Goal: Information Seeking & Learning: Find specific fact

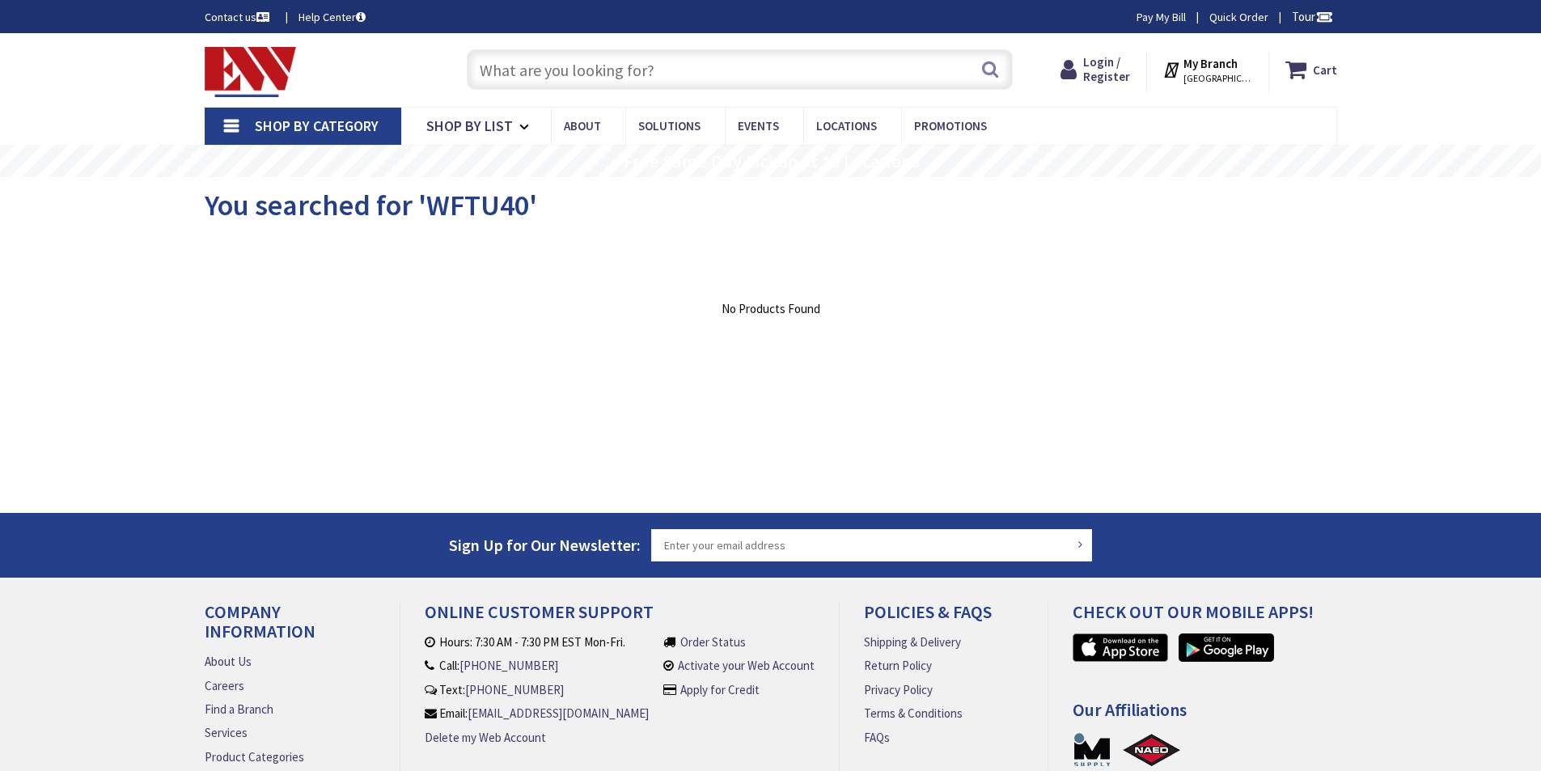
click at [556, 68] on input "text" at bounding box center [740, 69] width 546 height 40
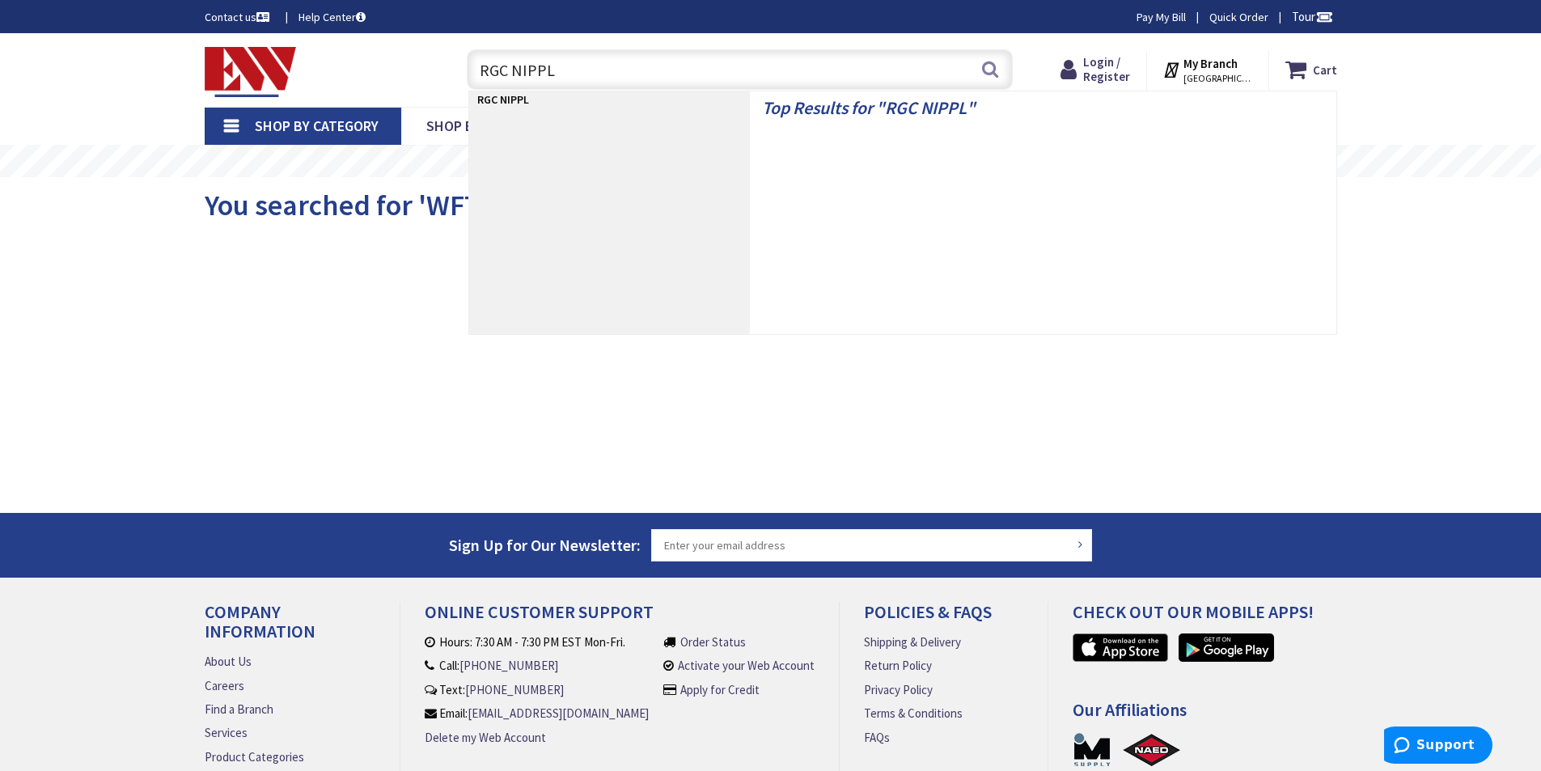
type input "RGC NIPPLE"
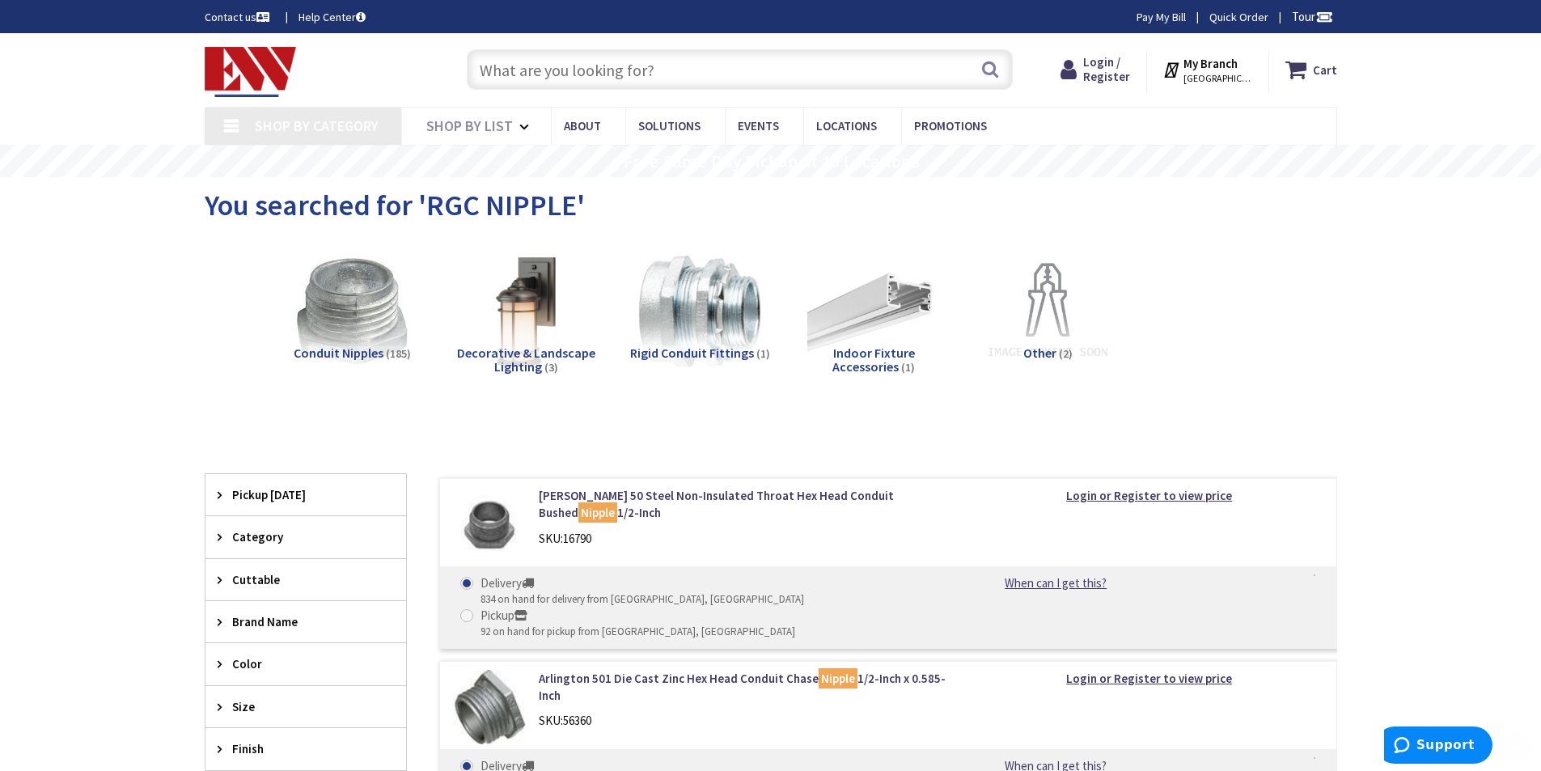
scroll to position [269, 0]
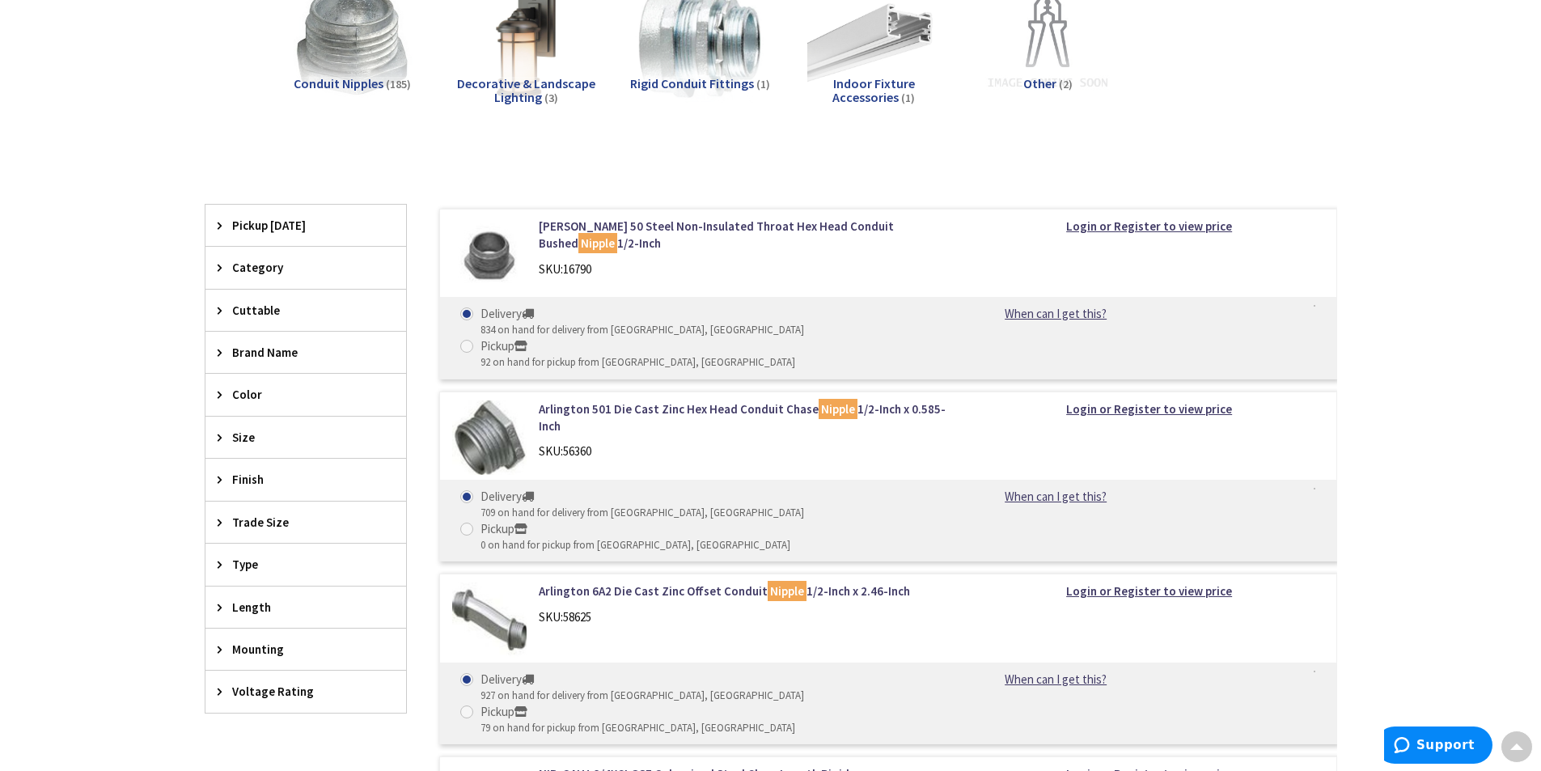
click at [258, 514] on span "Trade Size" at bounding box center [298, 522] width 132 height 17
click at [256, 714] on button "Show more" at bounding box center [305, 718] width 201 height 27
type input "[PERSON_NAME] Playground, [STREET_ADDRESS][US_STATE]"
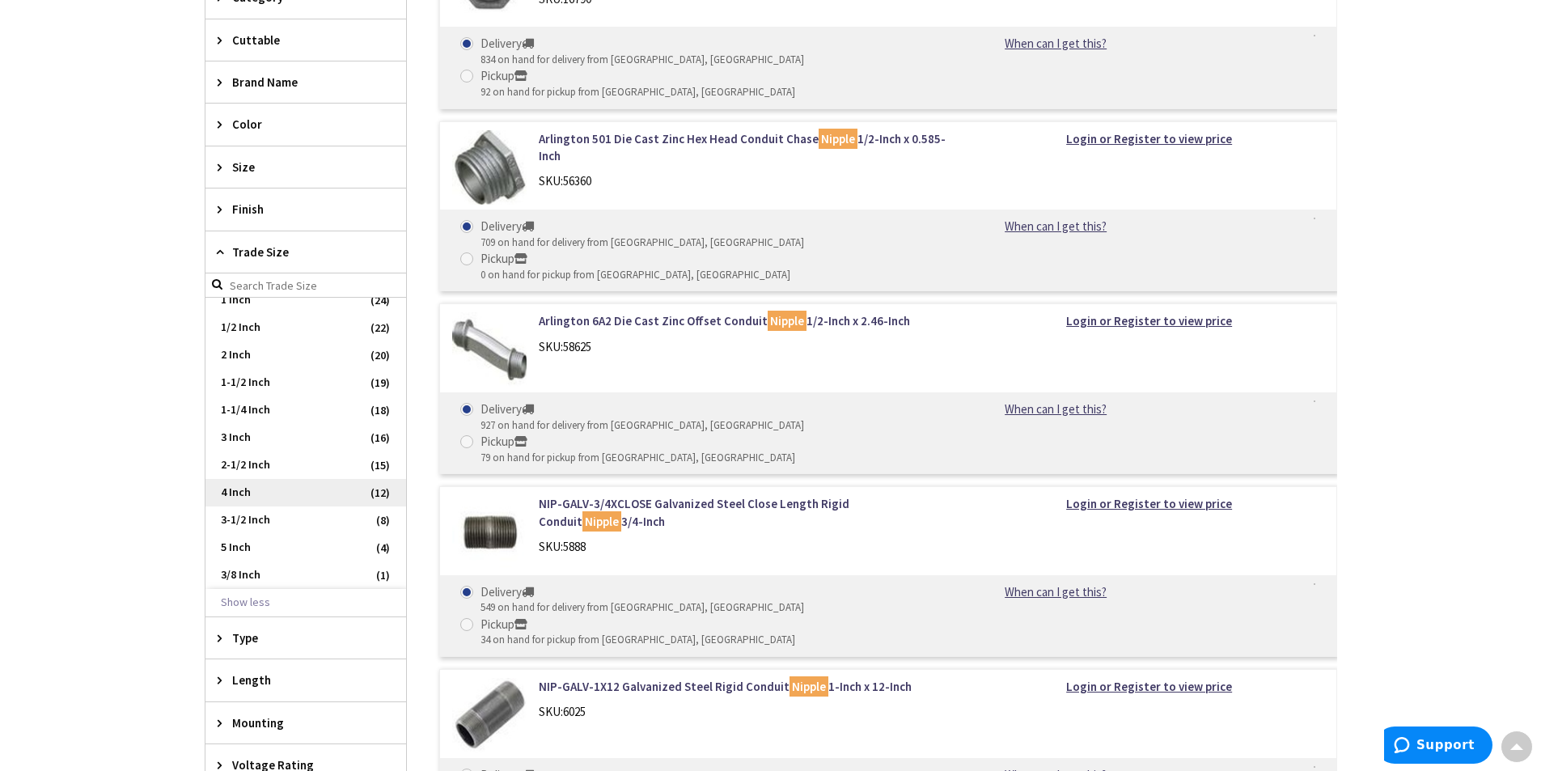
click at [285, 493] on span "4 Inch" at bounding box center [305, 492] width 201 height 27
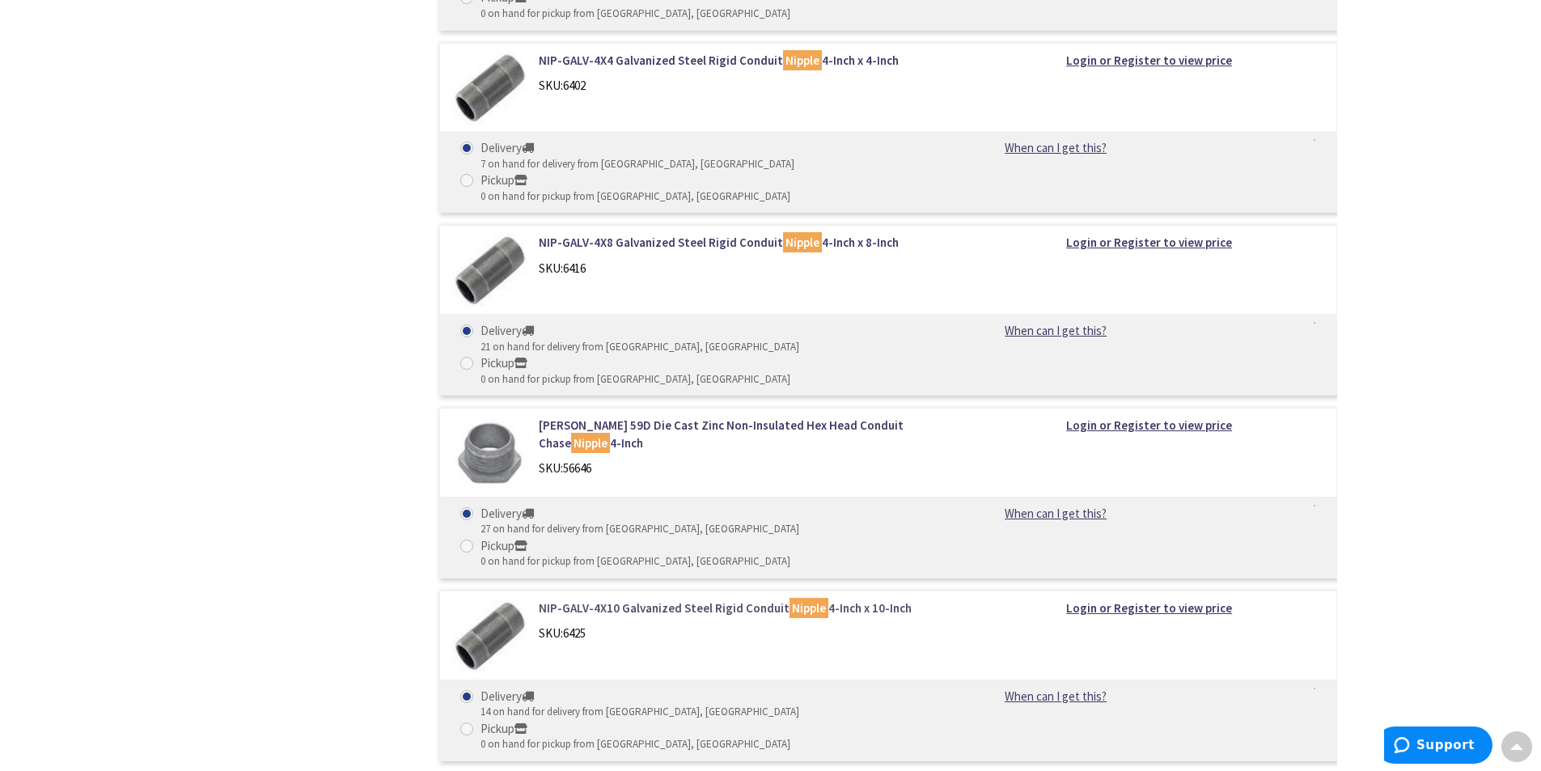
scroll to position [0, 0]
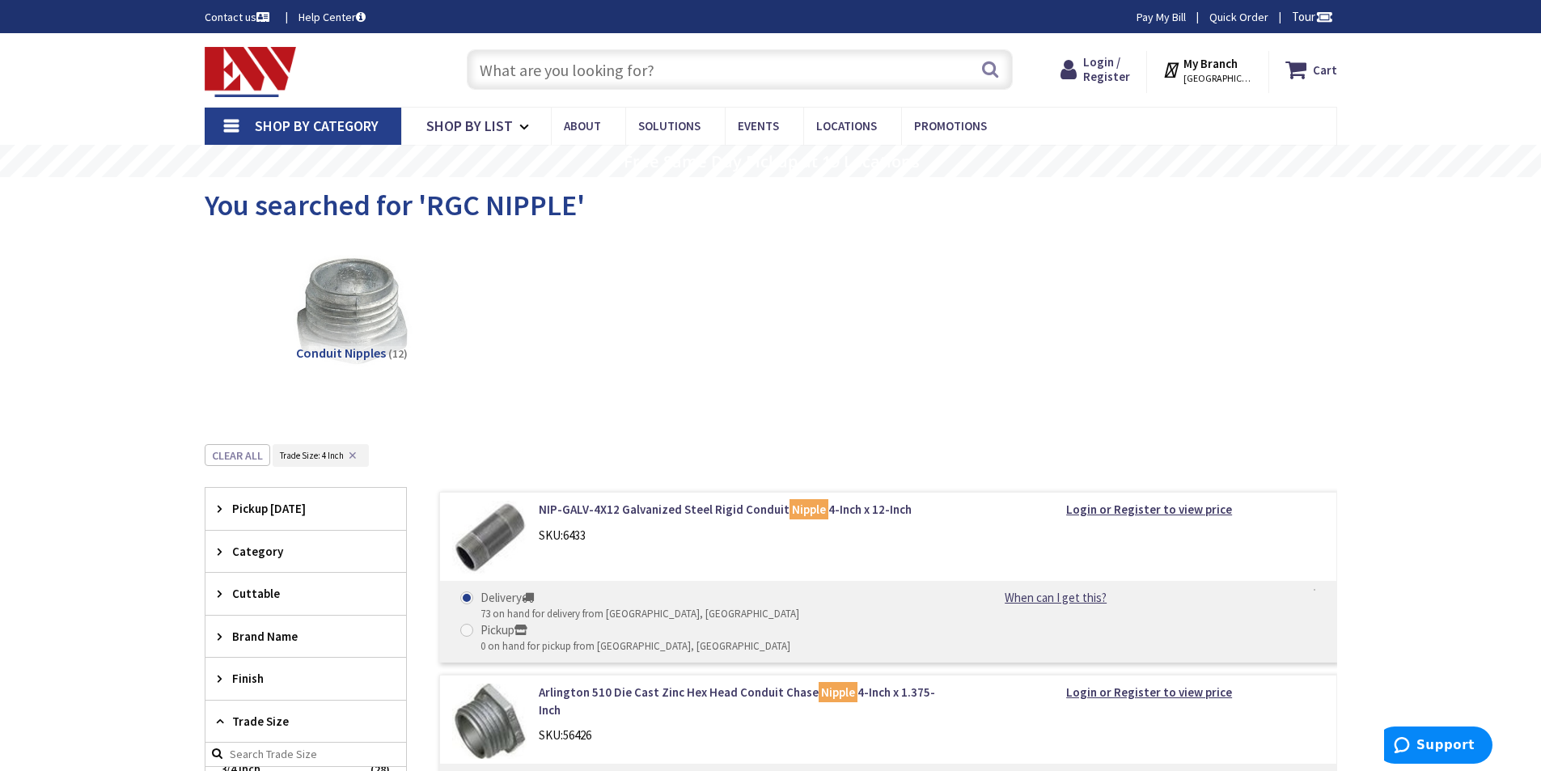
click at [561, 72] on input "text" at bounding box center [740, 69] width 546 height 40
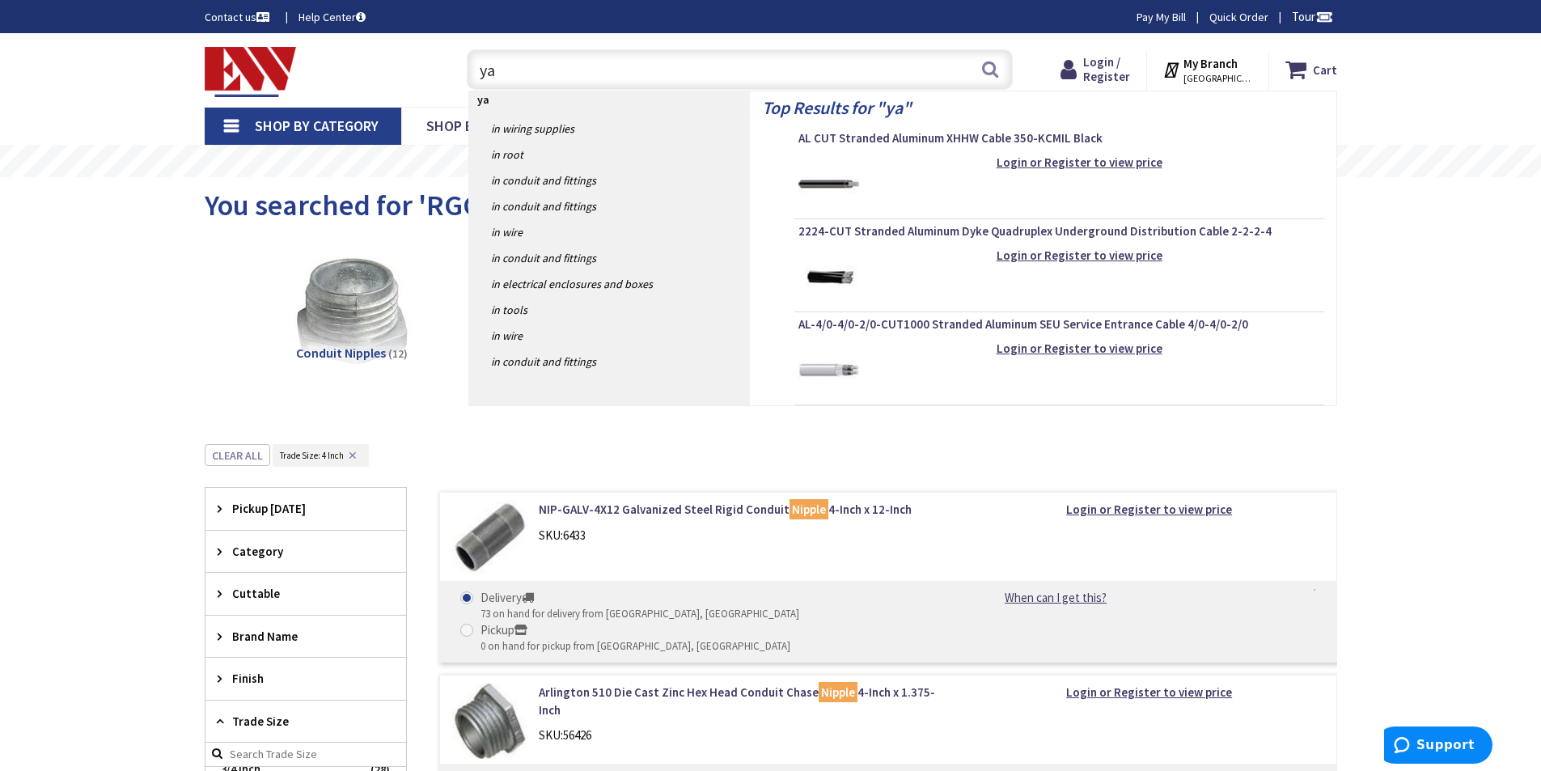
type input "ya8"
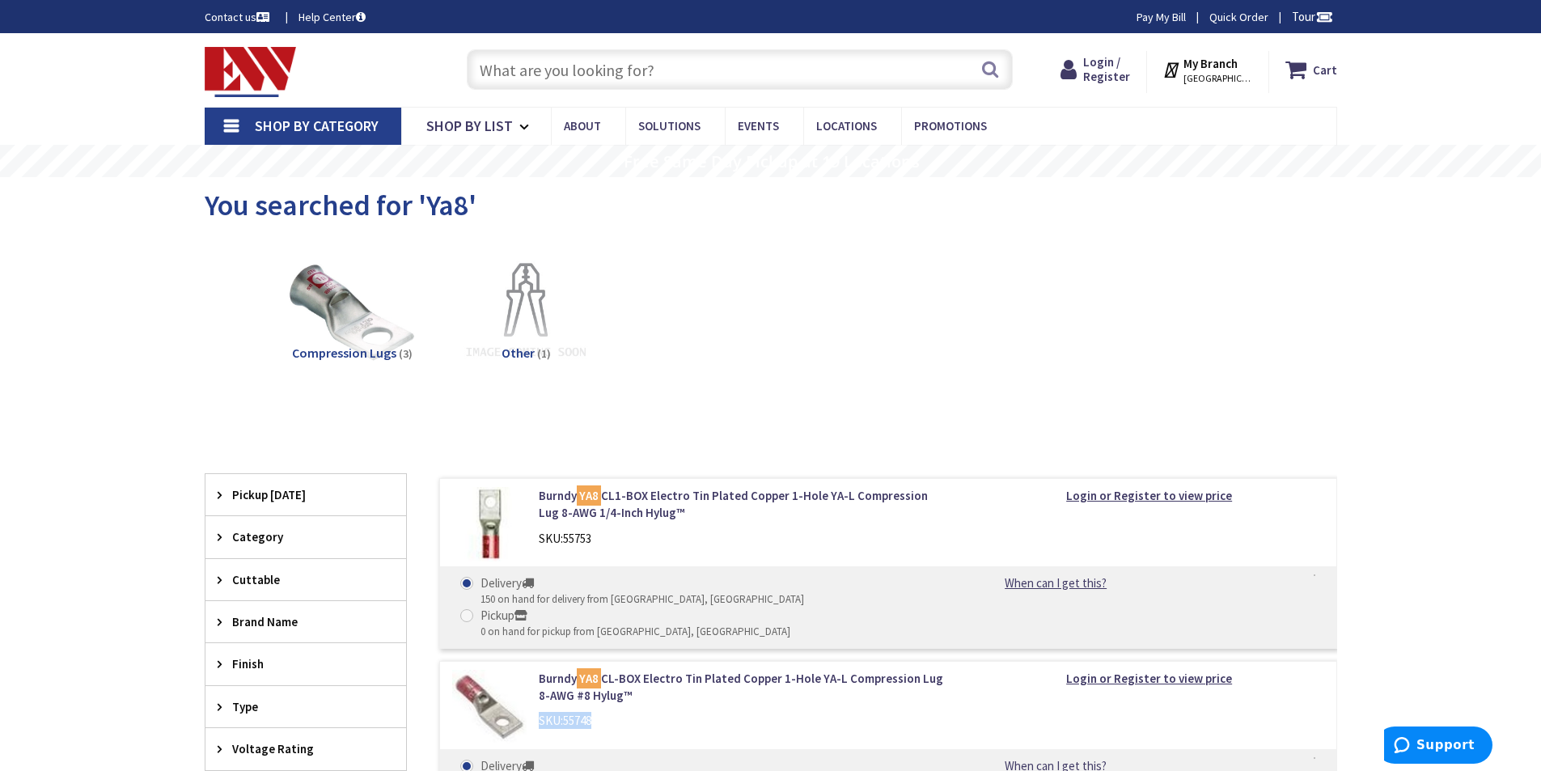
drag, startPoint x: 598, startPoint y: 689, endPoint x: 542, endPoint y: 693, distance: 56.0
click at [542, 712] on div "SKU: 55748" at bounding box center [745, 720] width 412 height 17
copy div "SKU: 55748"
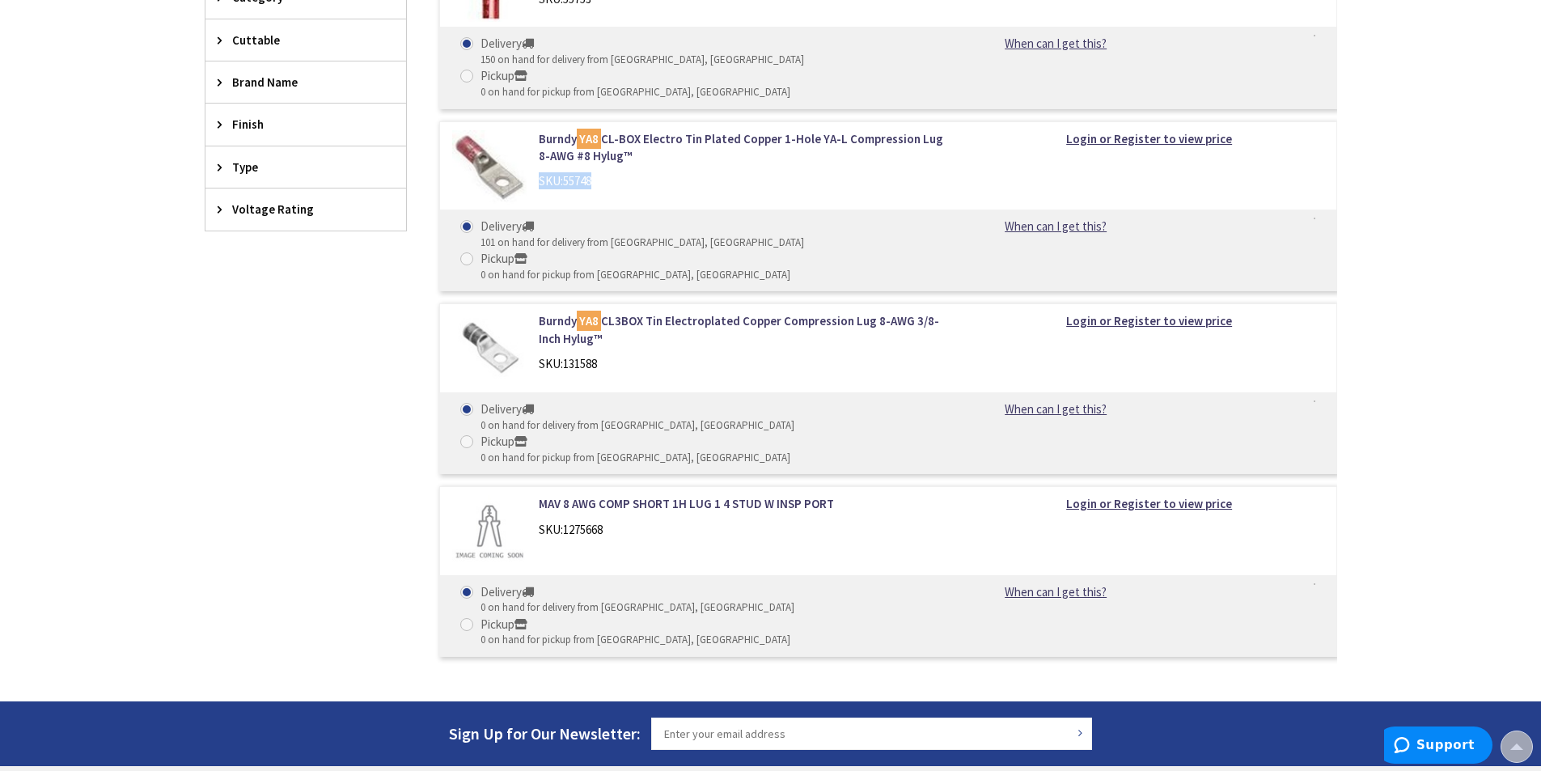
scroll to position [269, 0]
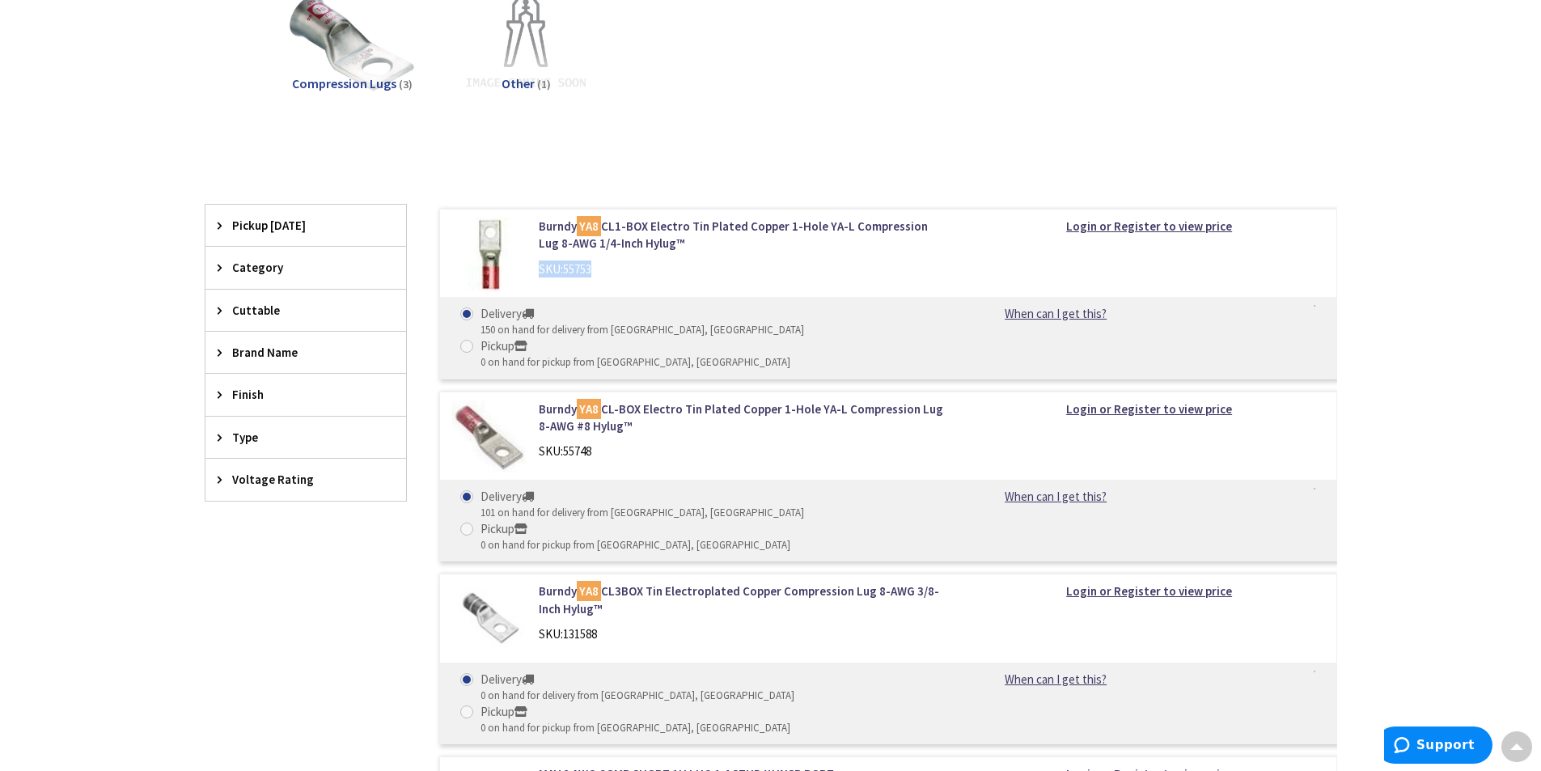
drag, startPoint x: 603, startPoint y: 269, endPoint x: 538, endPoint y: 259, distance: 66.4
click at [538, 259] on div "Burndy YA8 CL1-BOX Electro Tin Plated Copper 1-Hole YA-L Compression Lug 8-AWG …" at bounding box center [745, 252] width 436 height 68
copy div "SKU: 55753"
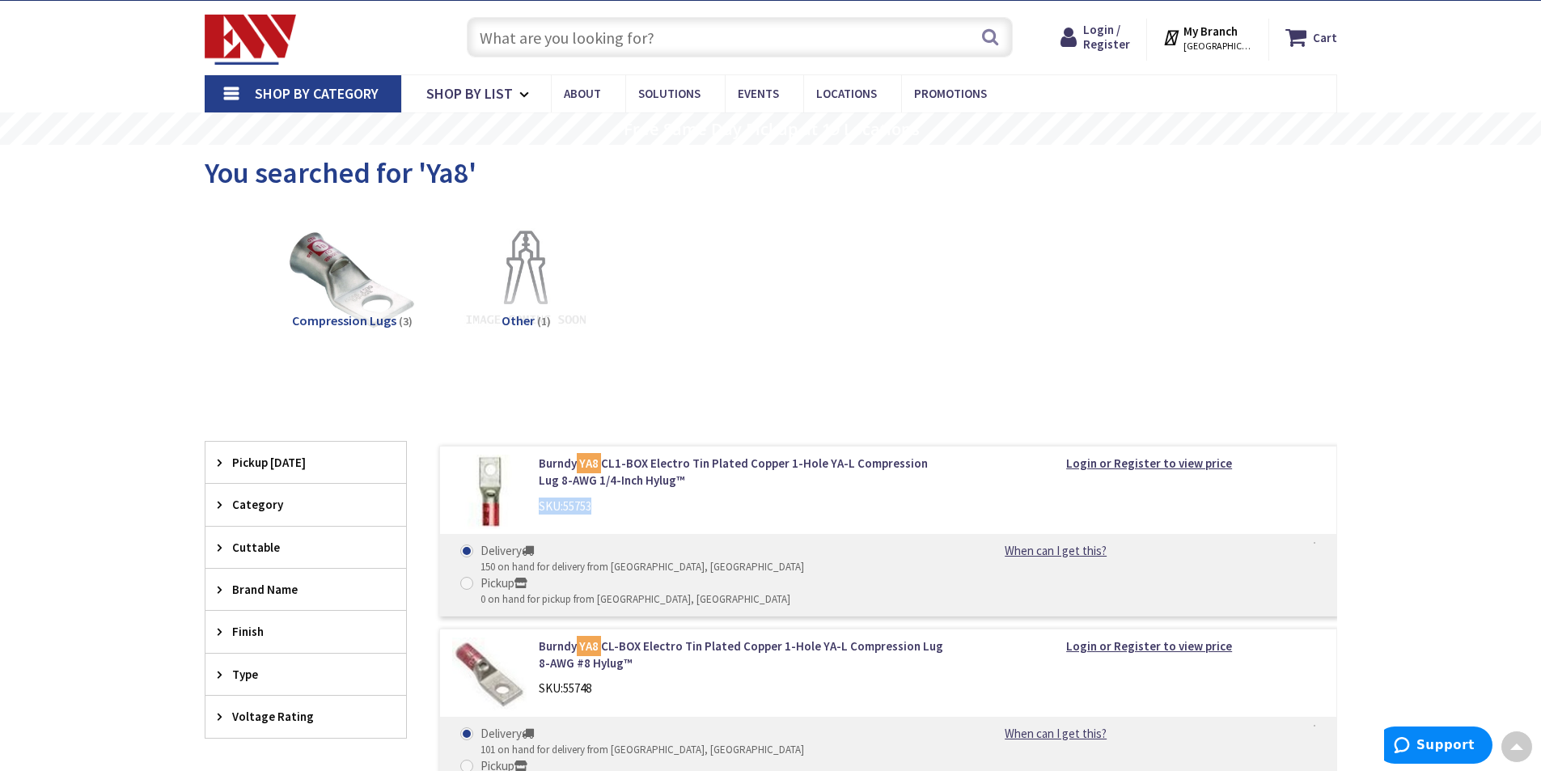
scroll to position [0, 0]
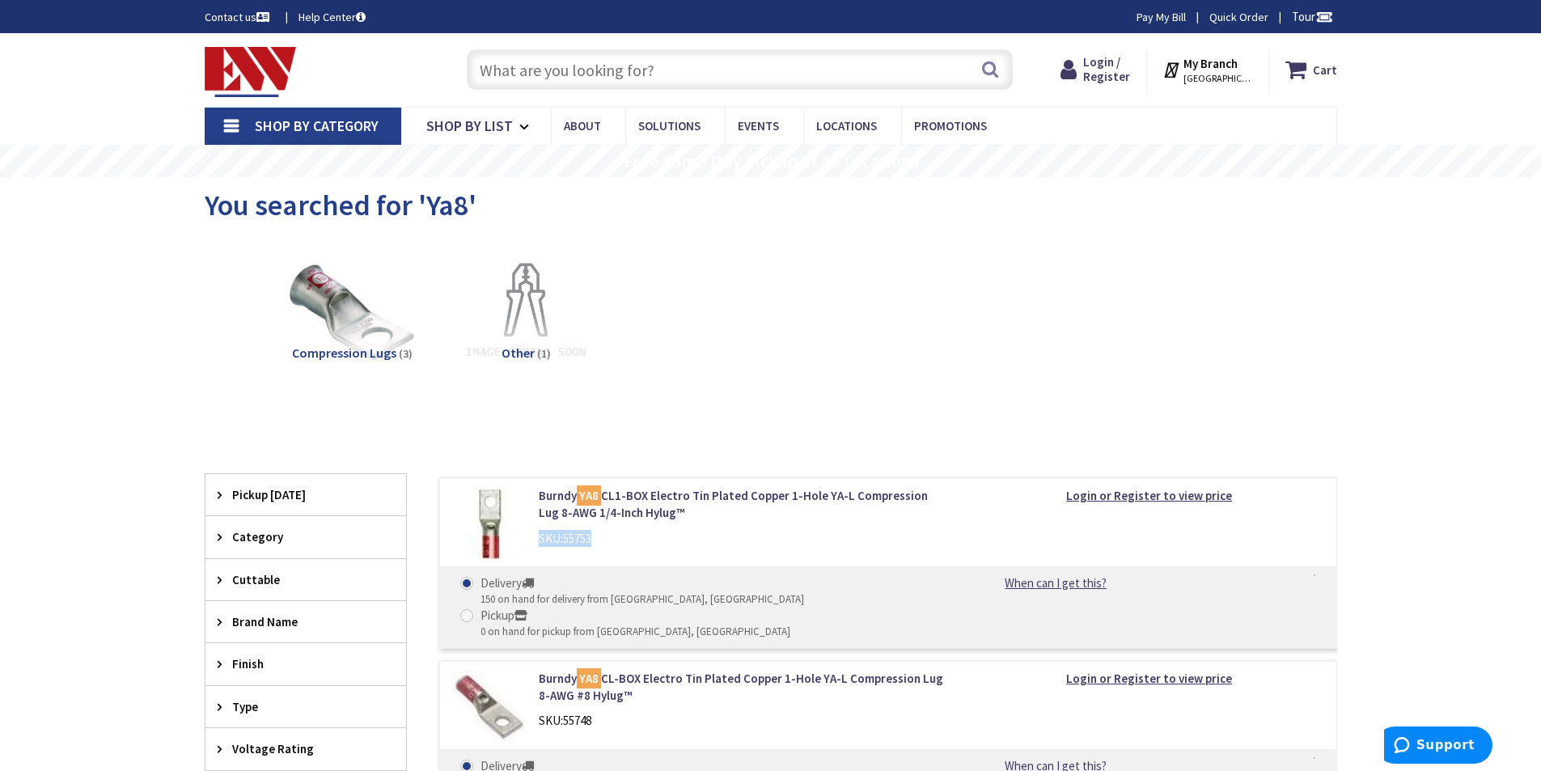
click at [599, 67] on input "text" at bounding box center [740, 69] width 546 height 40
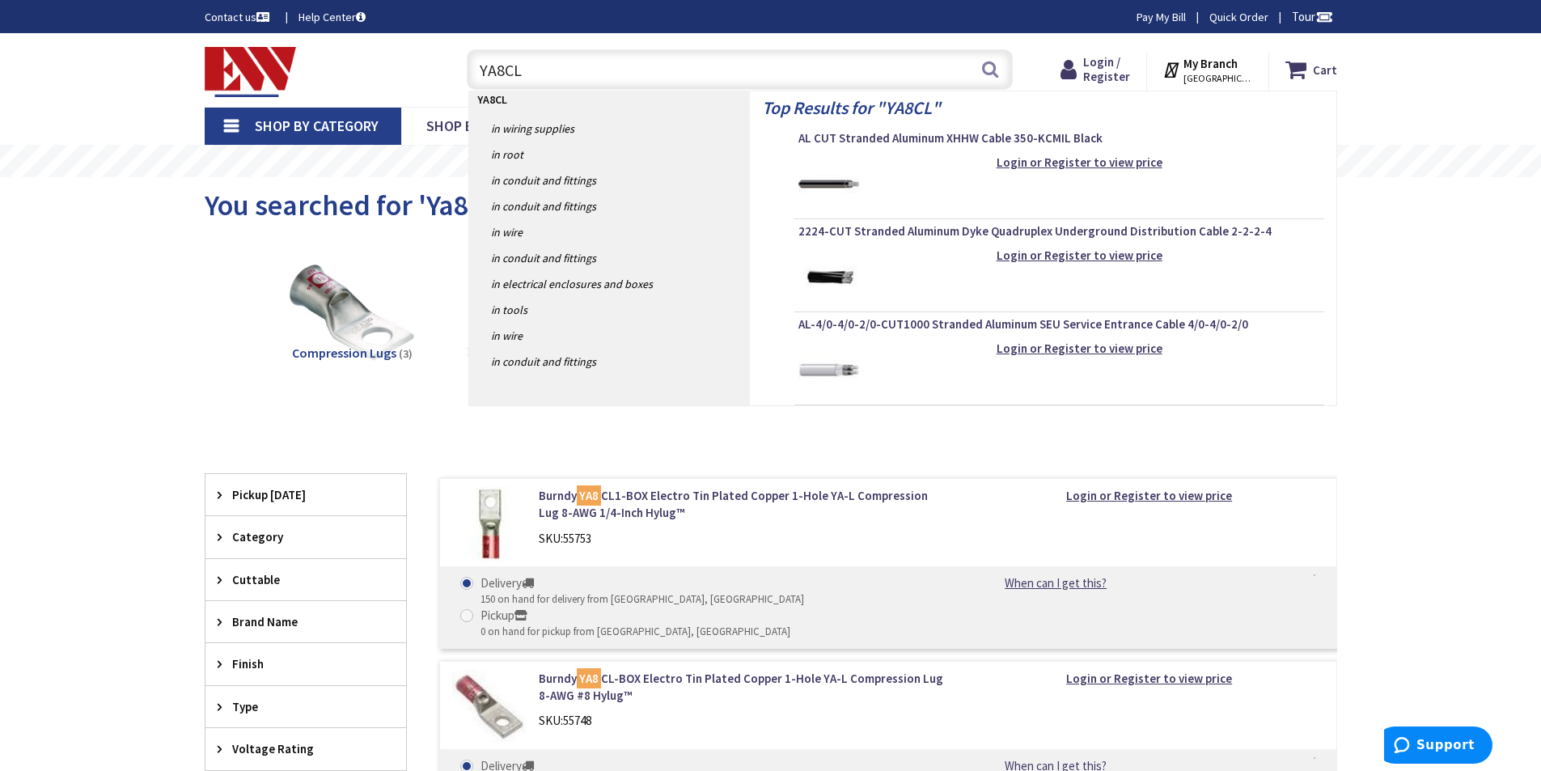
type input "YA8CL2"
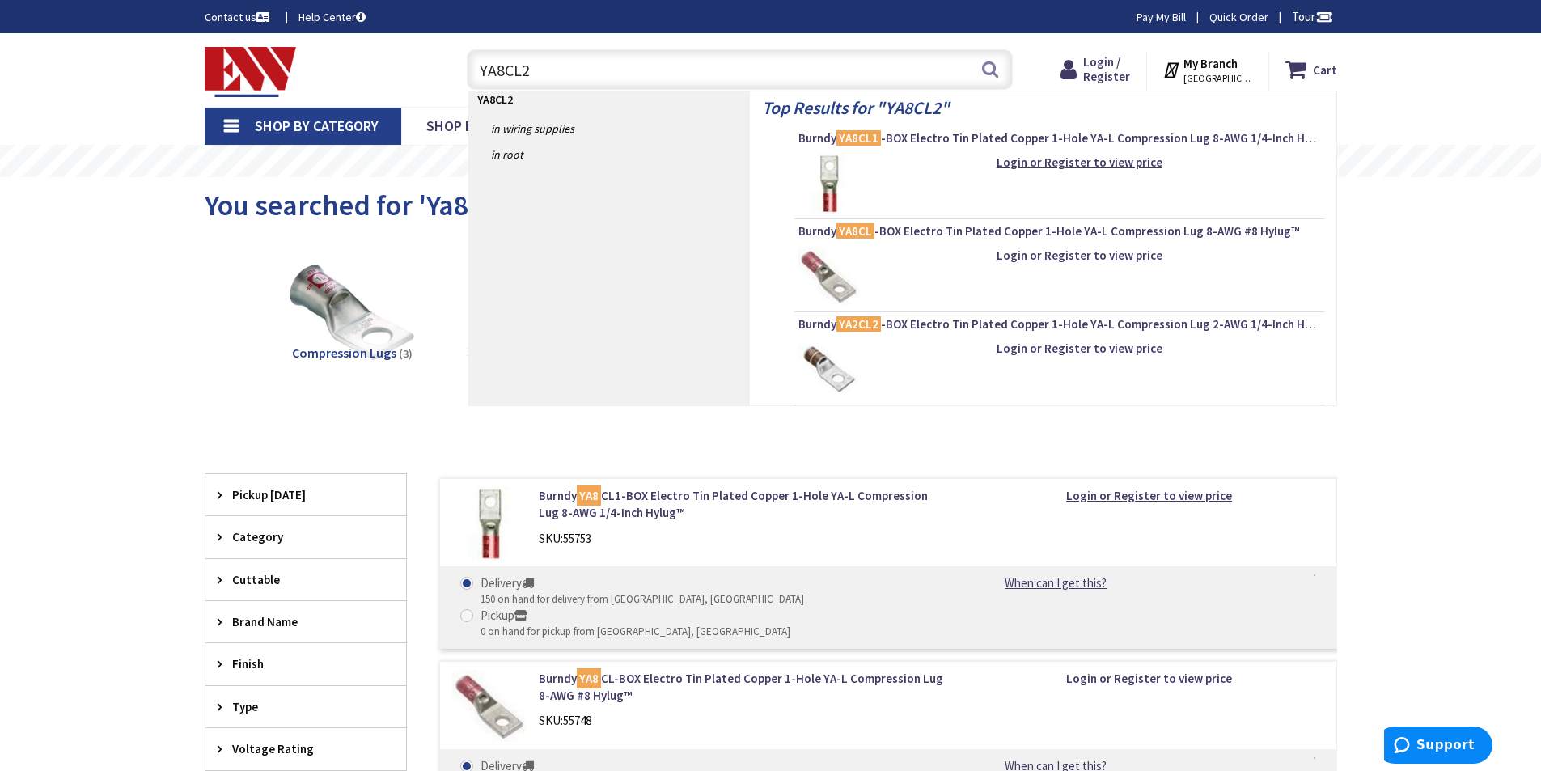
drag, startPoint x: 535, startPoint y: 74, endPoint x: 480, endPoint y: 75, distance: 55.0
click at [475, 75] on input "YA8CL2" at bounding box center [740, 69] width 546 height 40
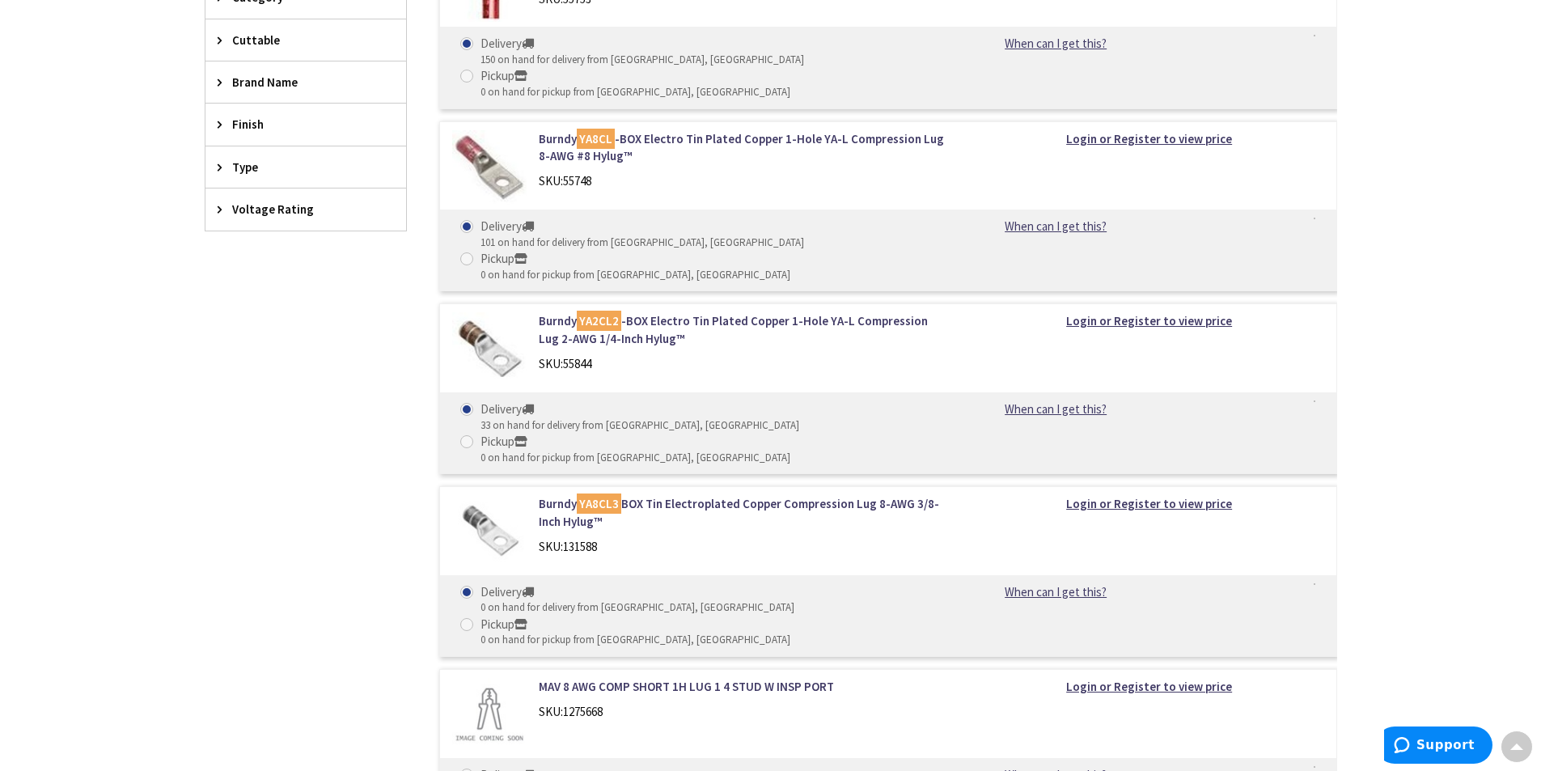
scroll to position [269, 0]
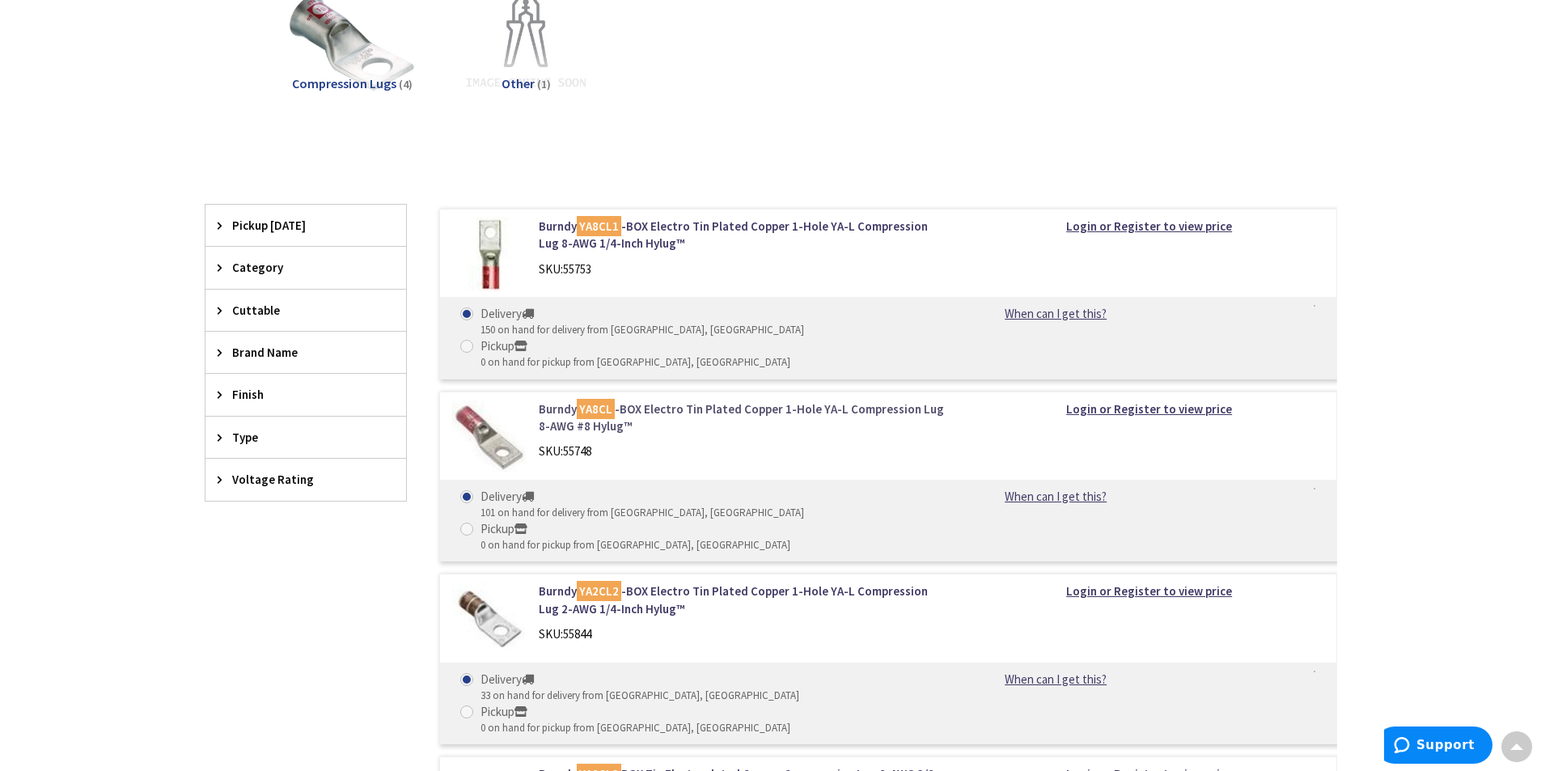
click at [705, 400] on link "Burndy YA8CL -BOX Electro Tin Plated Copper 1-Hole YA-L Compression Lug 8-AWG #…" at bounding box center [745, 417] width 412 height 35
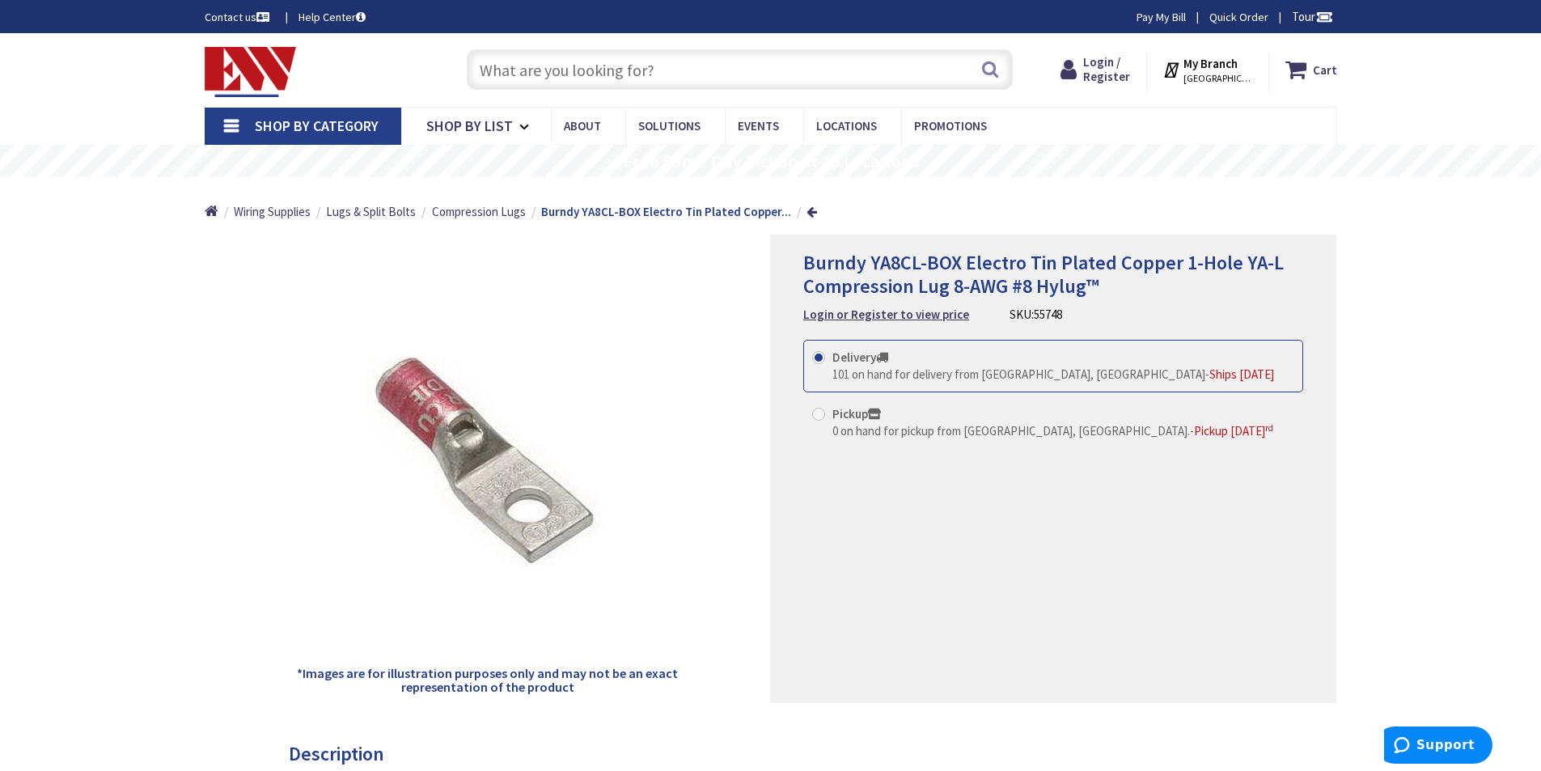
paste input "YEAV6C-L4M"
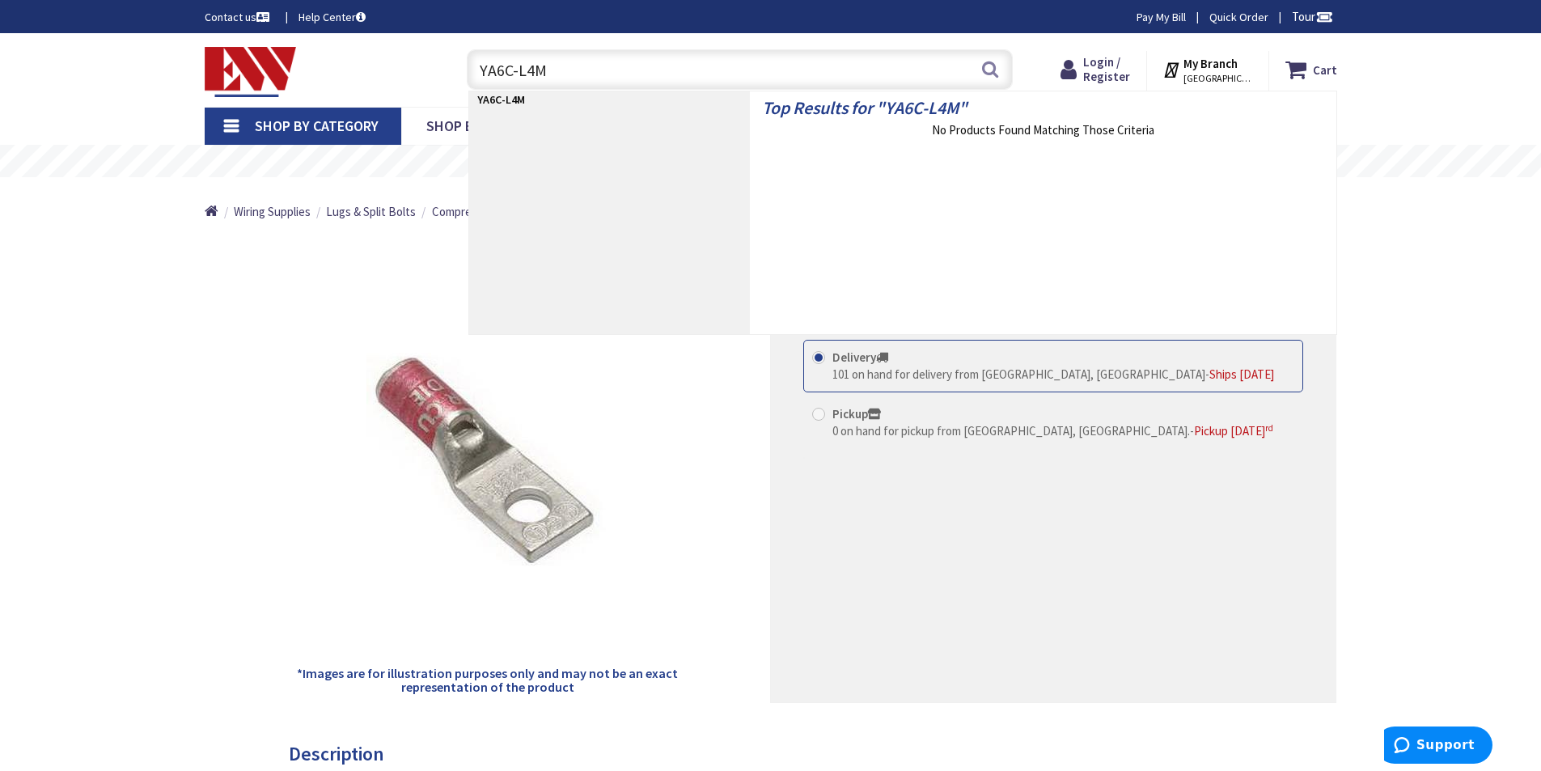
drag, startPoint x: 552, startPoint y: 67, endPoint x: 480, endPoint y: 74, distance: 73.1
click at [480, 74] on input "YA6C-L4M" at bounding box center [740, 69] width 546 height 40
click at [573, 61] on input "YA6C-L4M" at bounding box center [740, 69] width 546 height 40
type input "YA6C"
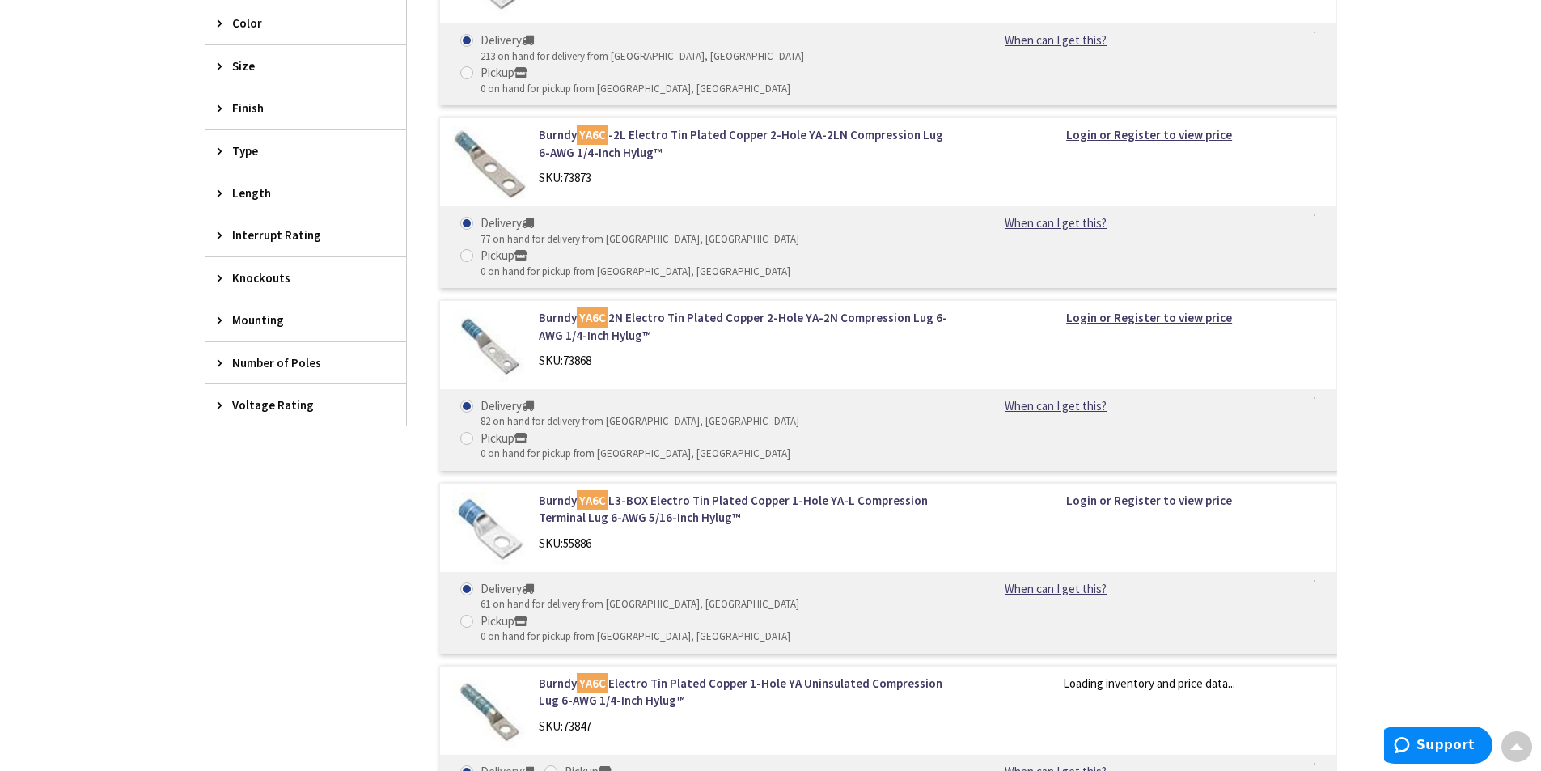
scroll to position [809, 0]
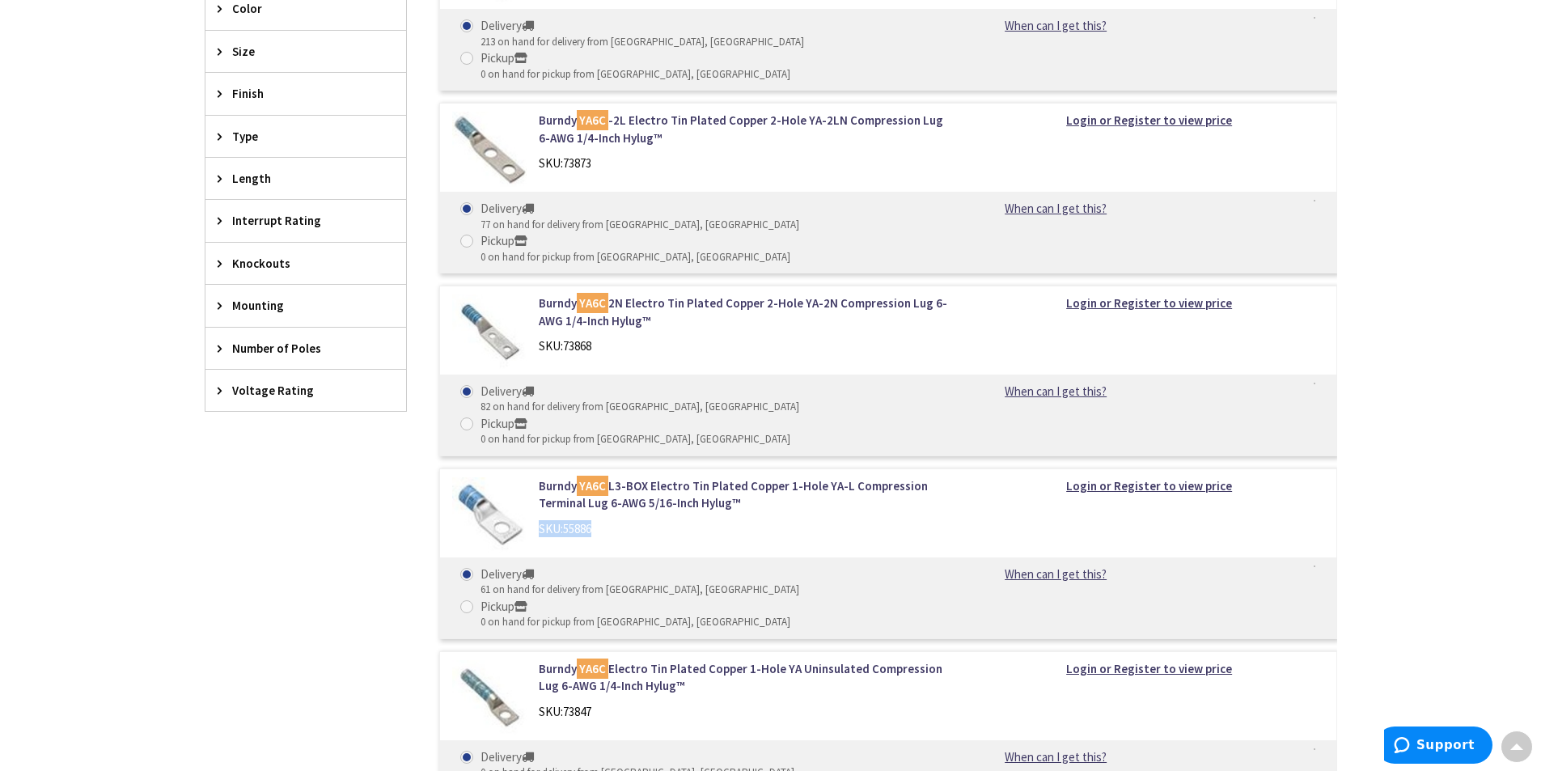
drag, startPoint x: 599, startPoint y: 400, endPoint x: 561, endPoint y: 400, distance: 37.2
click at [540, 520] on div "SKU: 55886" at bounding box center [745, 528] width 412 height 17
copy div "SKU: 55886"
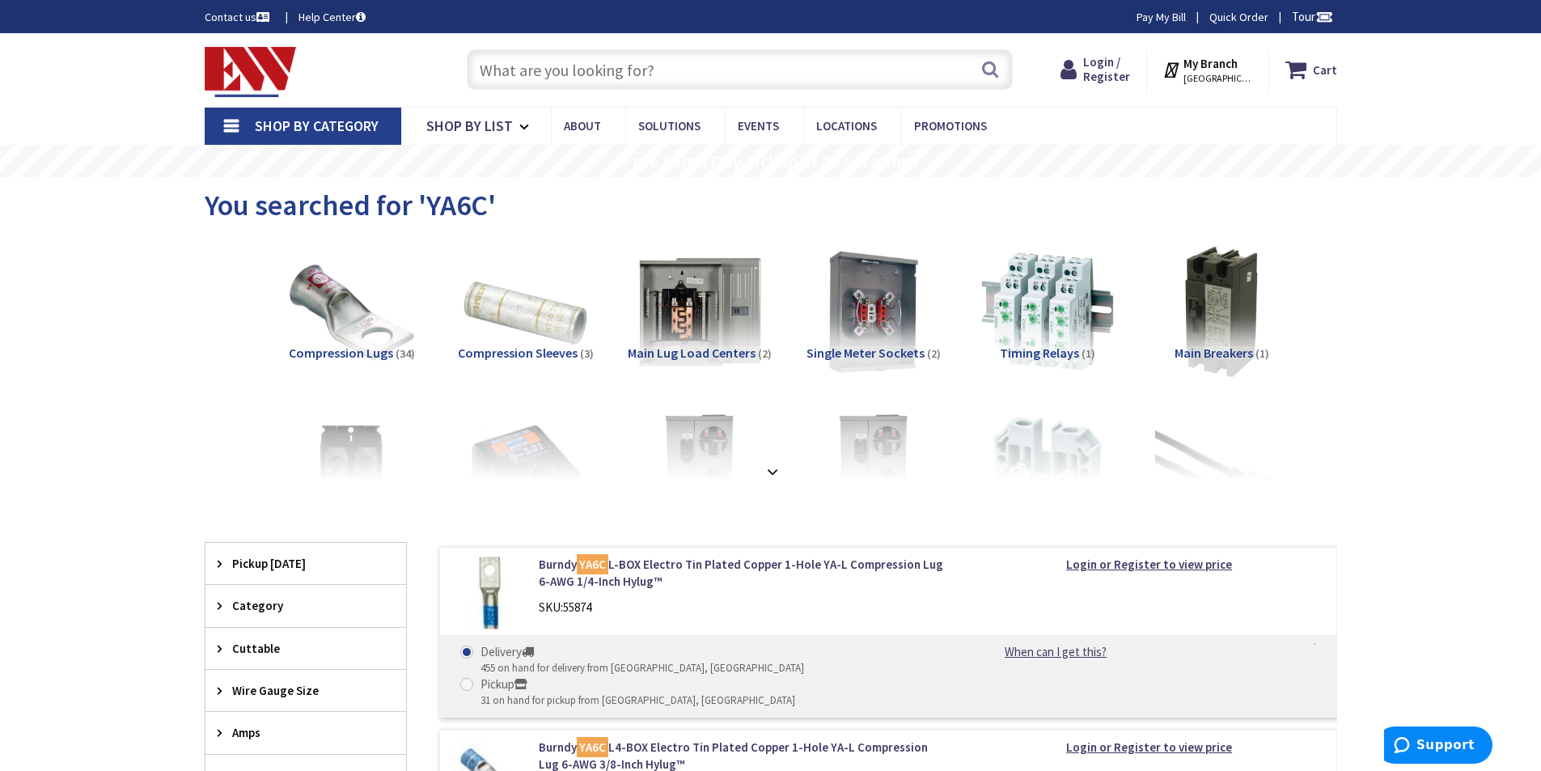
click at [578, 80] on input "text" at bounding box center [740, 69] width 546 height 40
paste input "55886"
type input "55886"
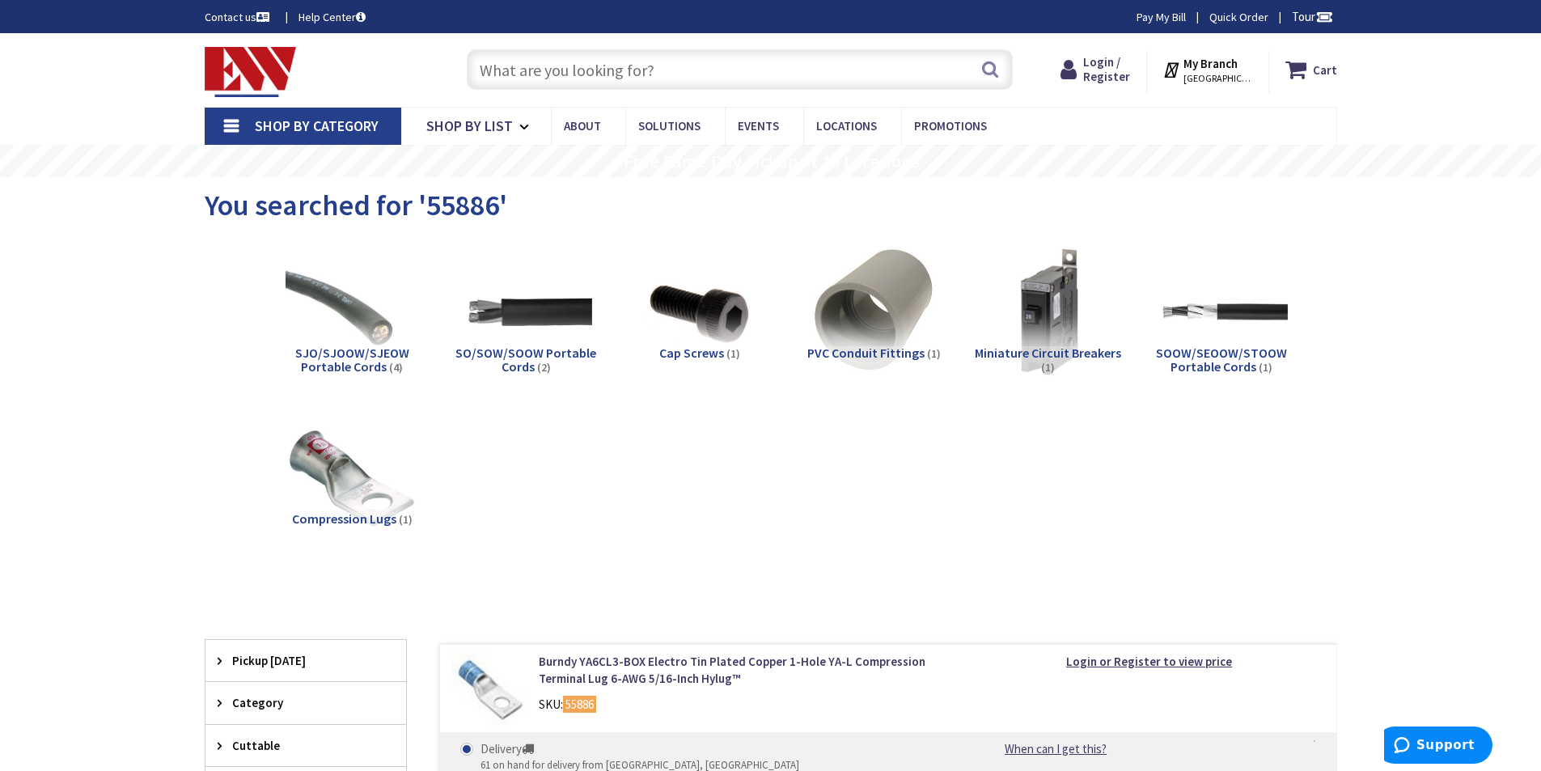
paste input "YA8CL2BOX"
type input "YA8CL2BOX"
click at [988, 64] on button "Search" at bounding box center [989, 69] width 21 height 36
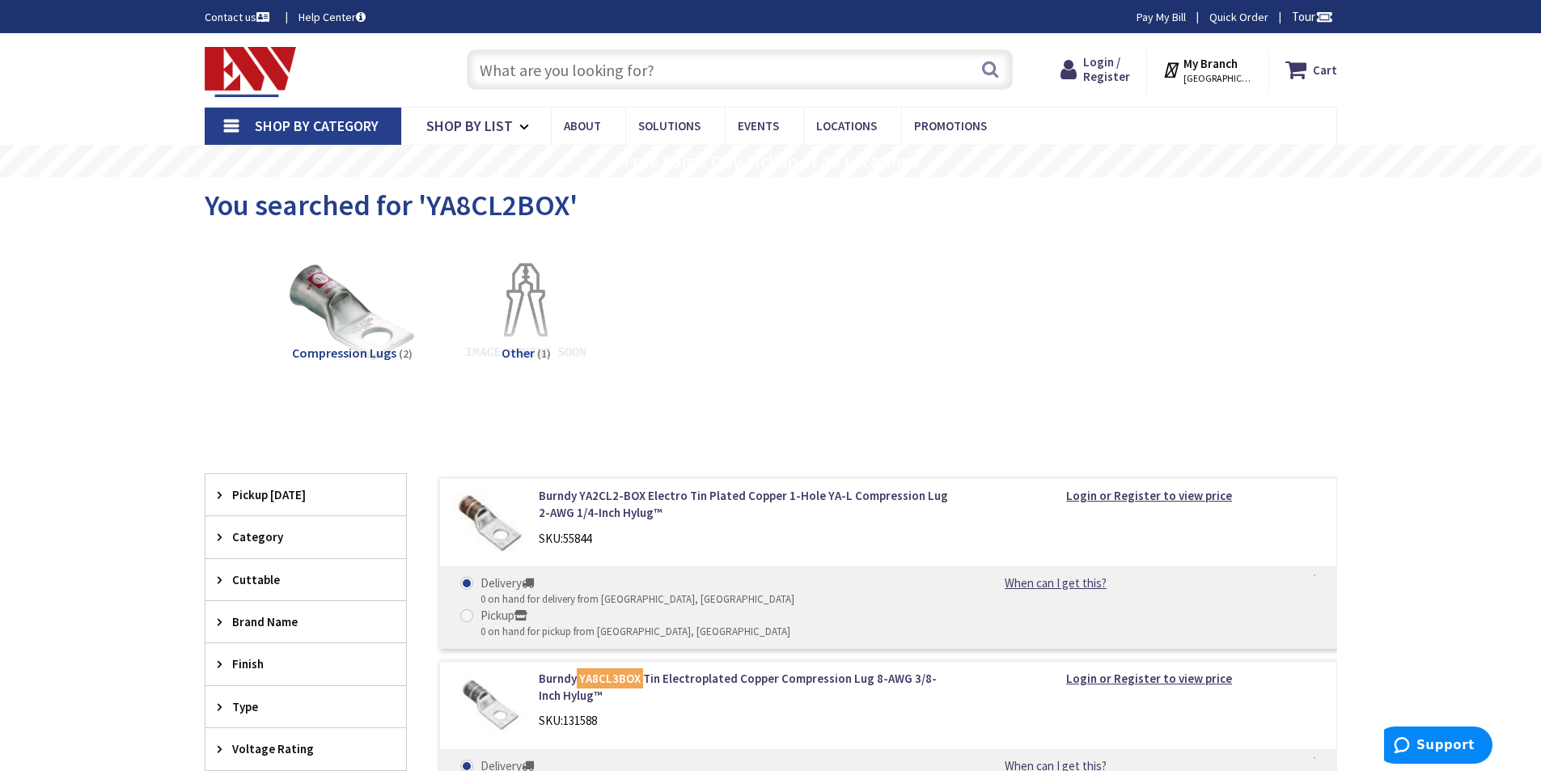
click at [565, 73] on input "text" at bounding box center [740, 69] width 546 height 40
paste input "2723"
type input "2723"
